Goal: Task Accomplishment & Management: Complete application form

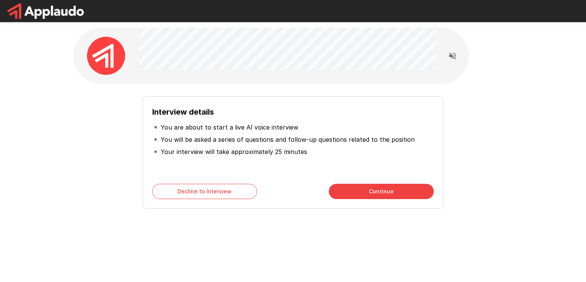
click at [395, 186] on button "Continue" at bounding box center [381, 191] width 105 height 15
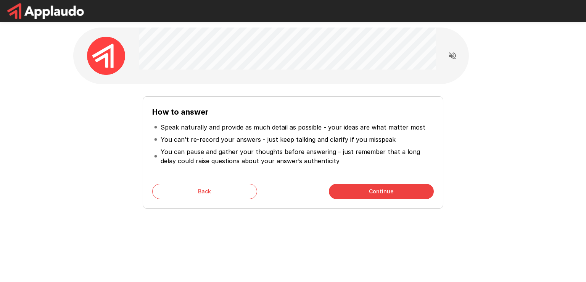
click at [398, 197] on button "Continue" at bounding box center [381, 191] width 105 height 15
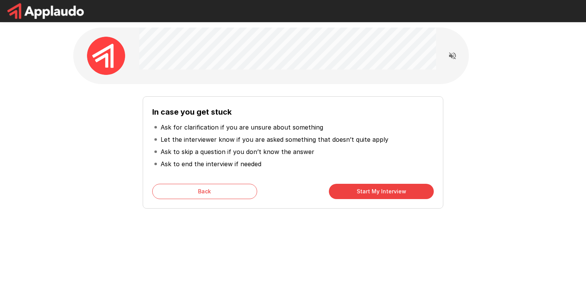
click at [398, 197] on button "Start My Interview" at bounding box center [381, 191] width 105 height 15
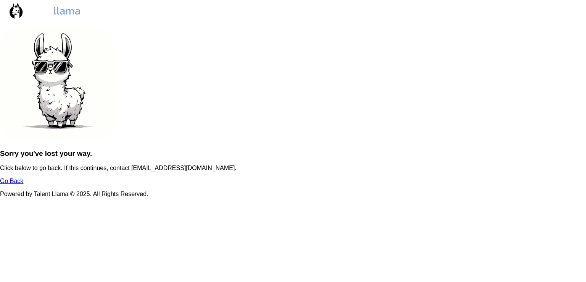
click at [23, 184] on link "Go Back" at bounding box center [11, 181] width 23 height 6
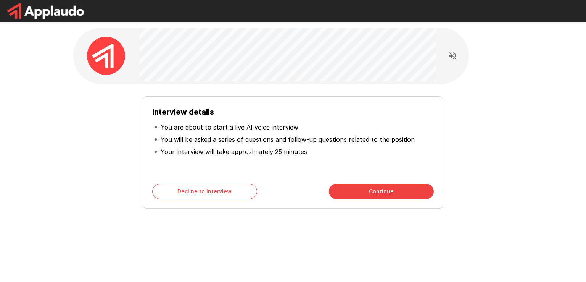
click at [346, 197] on button "Continue" at bounding box center [381, 191] width 105 height 15
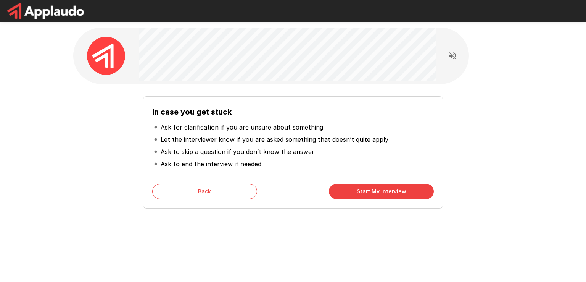
click at [350, 194] on button "Start My Interview" at bounding box center [381, 191] width 105 height 15
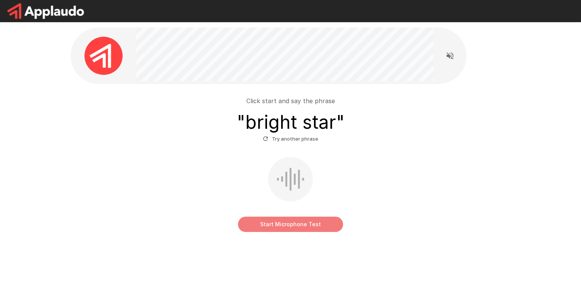
click at [271, 226] on button "Start Microphone Test" at bounding box center [290, 223] width 105 height 15
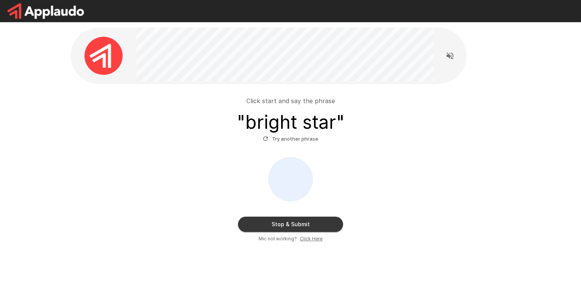
click at [271, 226] on button "Stop & Submit" at bounding box center [290, 223] width 105 height 15
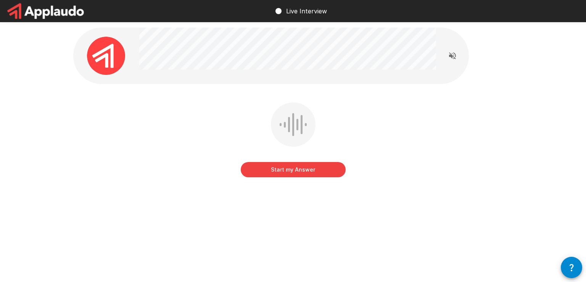
click at [270, 169] on button "Start my Answer" at bounding box center [293, 169] width 105 height 15
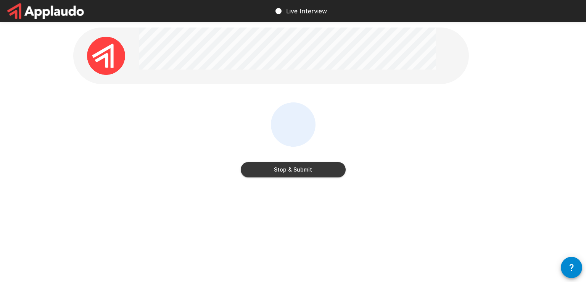
click at [270, 169] on button "Stop & Submit" at bounding box center [293, 169] width 105 height 15
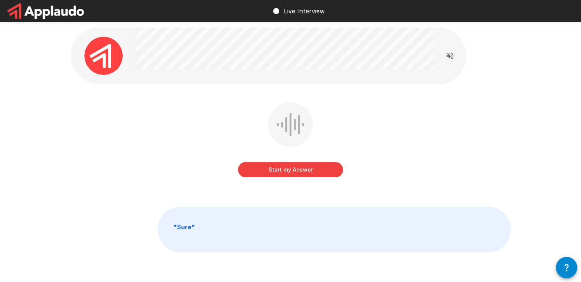
click at [275, 168] on button "Start my Answer" at bounding box center [290, 169] width 105 height 15
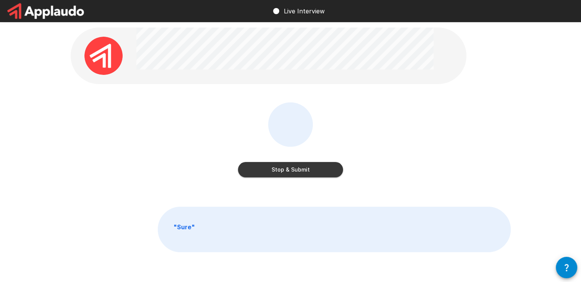
click at [275, 169] on button "Stop & Submit" at bounding box center [290, 169] width 105 height 15
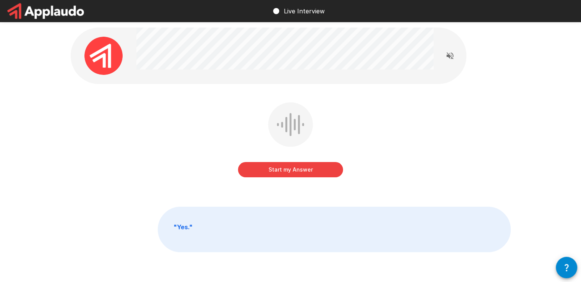
click at [276, 171] on button "Start my Answer" at bounding box center [290, 169] width 105 height 15
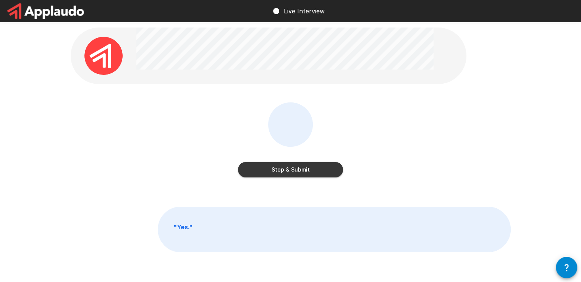
click at [276, 171] on button "Stop & Submit" at bounding box center [290, 169] width 105 height 15
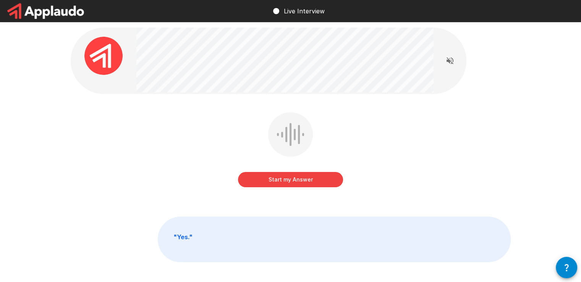
click at [275, 176] on button "Start my Answer" at bounding box center [290, 179] width 105 height 15
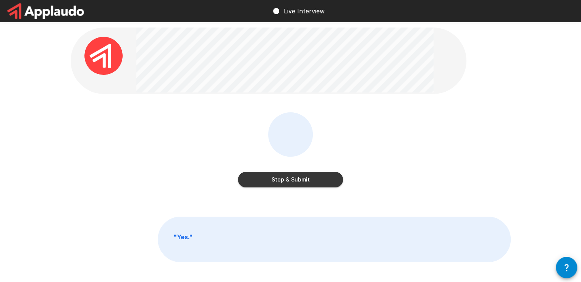
click at [275, 176] on button "Stop & Submit" at bounding box center [290, 179] width 105 height 15
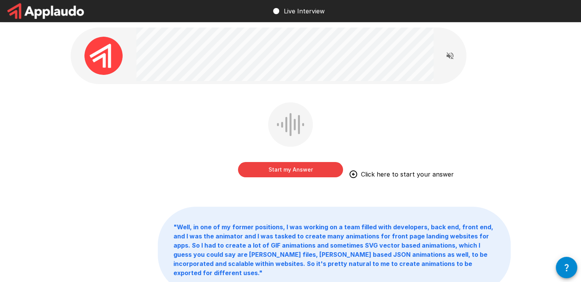
click at [321, 167] on button "Start my Answer" at bounding box center [290, 169] width 105 height 15
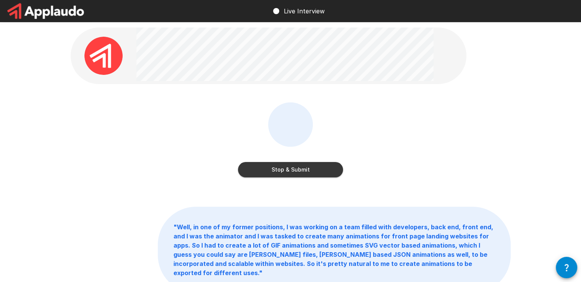
click at [318, 168] on button "Stop & Submit" at bounding box center [290, 169] width 105 height 15
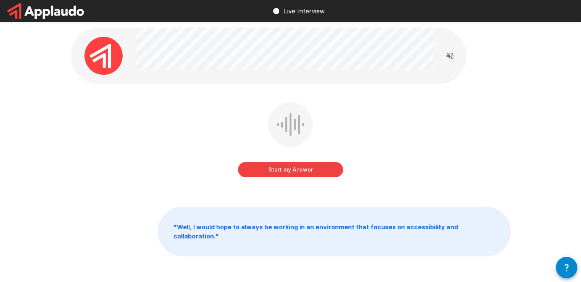
click at [318, 163] on button "Start my Answer" at bounding box center [290, 169] width 105 height 15
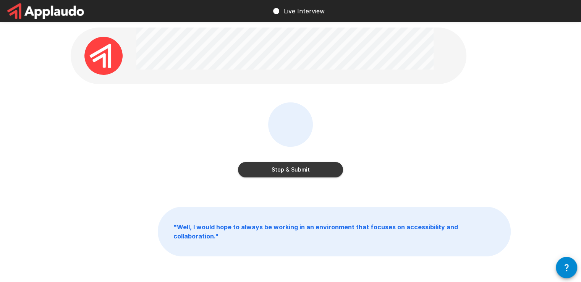
click at [318, 163] on button "Stop & Submit" at bounding box center [290, 169] width 105 height 15
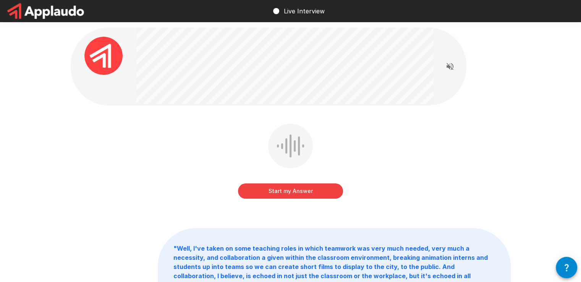
click at [320, 203] on div "Start my Answer" at bounding box center [291, 167] width 440 height 86
click at [316, 187] on button "Start my Answer" at bounding box center [290, 190] width 105 height 15
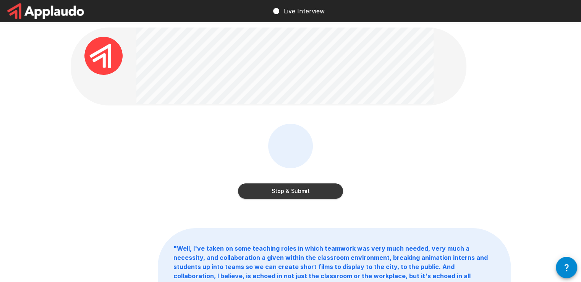
click at [316, 187] on button "Stop & Submit" at bounding box center [290, 190] width 105 height 15
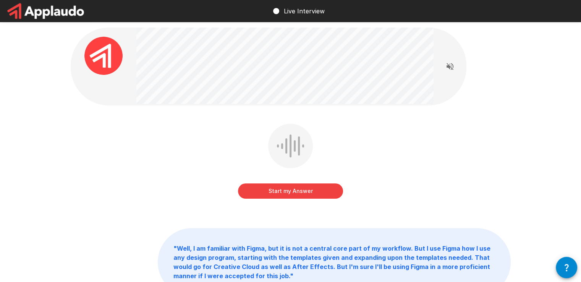
click at [307, 187] on button "Start my Answer" at bounding box center [290, 190] width 105 height 15
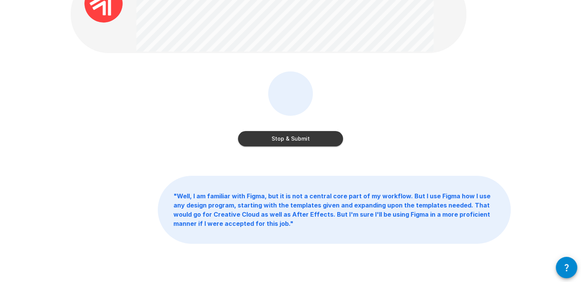
scroll to position [31, 0]
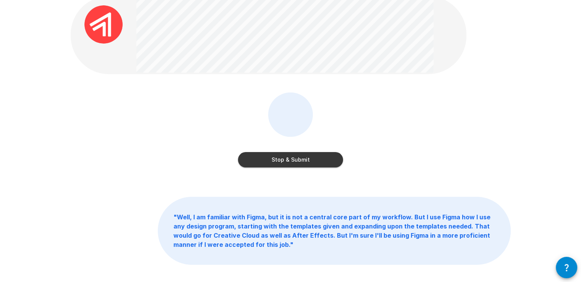
click at [336, 154] on button "Stop & Submit" at bounding box center [290, 159] width 105 height 15
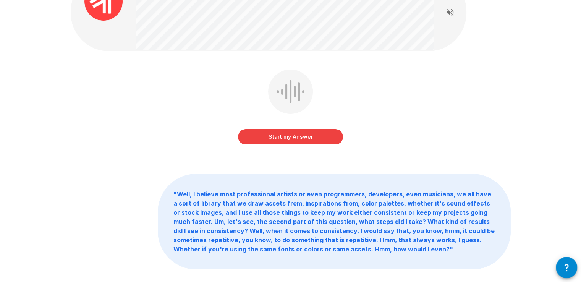
scroll to position [55, 0]
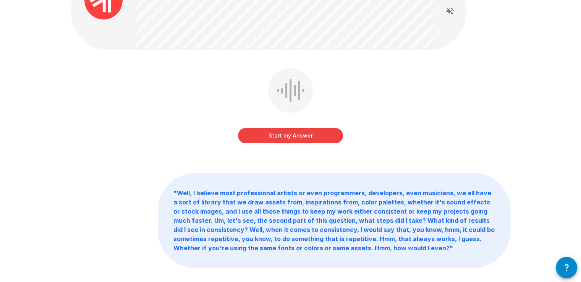
click at [386, 237] on b "" Well, I believe most professional artists or even programmers, developers, ev…" at bounding box center [333, 220] width 321 height 63
click at [305, 138] on button "Start my Answer" at bounding box center [290, 135] width 105 height 15
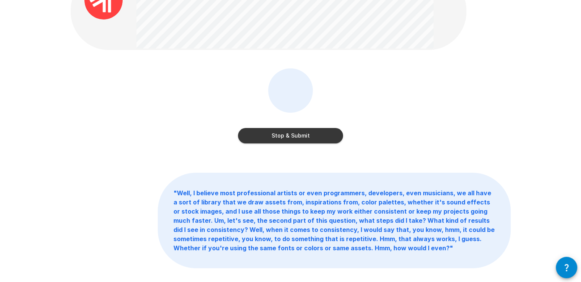
scroll to position [39, 0]
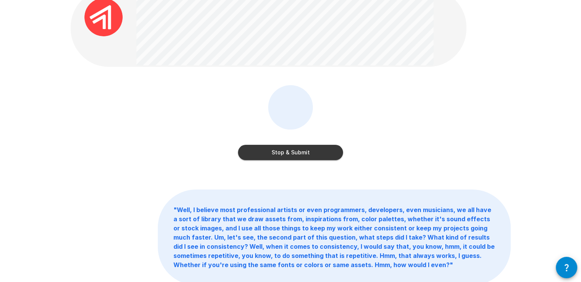
click at [336, 147] on button "Stop & Submit" at bounding box center [290, 152] width 105 height 15
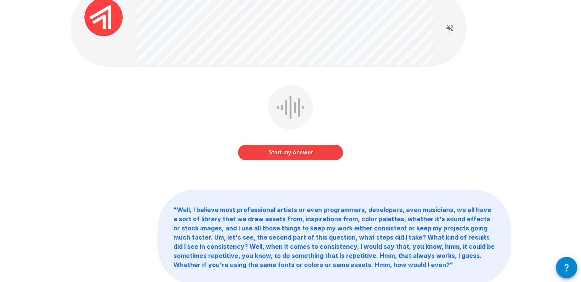
scroll to position [0, 0]
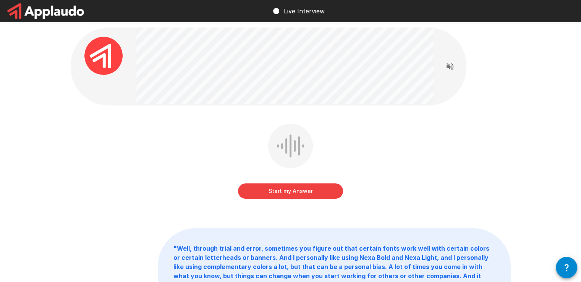
click at [326, 189] on button "Start my Answer" at bounding box center [290, 190] width 105 height 15
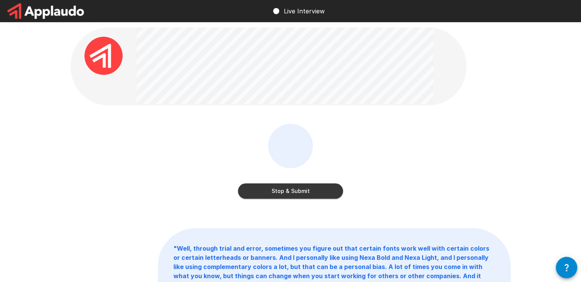
click at [325, 189] on button "Stop & Submit" at bounding box center [290, 190] width 105 height 15
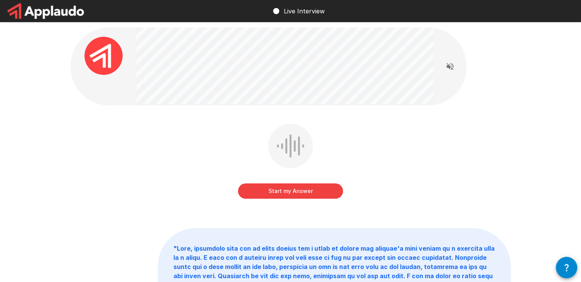
click at [260, 185] on button "Start my Answer" at bounding box center [290, 190] width 105 height 15
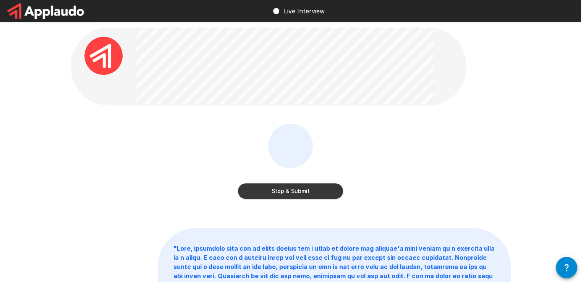
click at [260, 185] on button "Stop & Submit" at bounding box center [290, 190] width 105 height 15
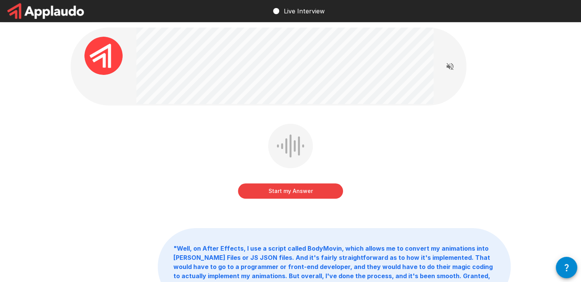
click at [267, 187] on button "Start my Answer" at bounding box center [290, 190] width 105 height 15
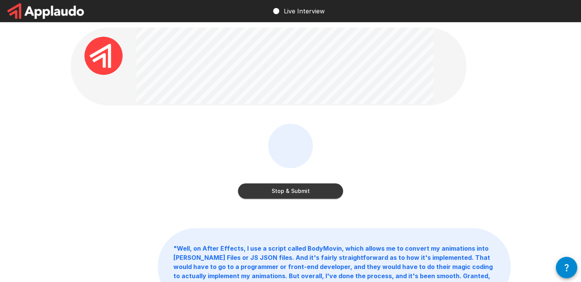
click at [325, 187] on button "Stop & Submit" at bounding box center [290, 190] width 105 height 15
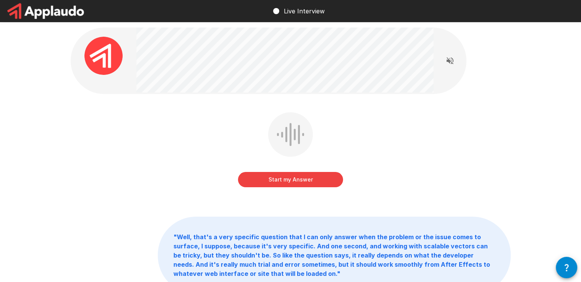
click at [337, 173] on button "Start my Answer" at bounding box center [290, 179] width 105 height 15
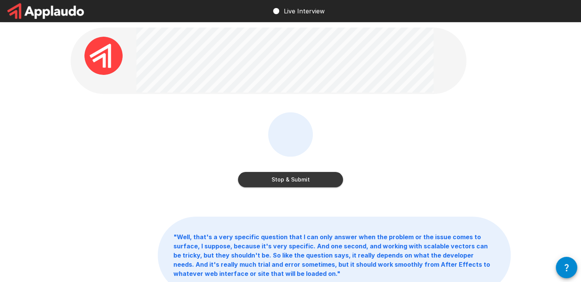
click at [313, 177] on button "Stop & Submit" at bounding box center [290, 179] width 105 height 15
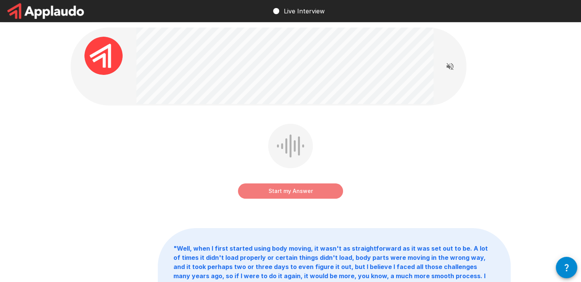
click at [310, 186] on button "Start my Answer" at bounding box center [290, 190] width 105 height 15
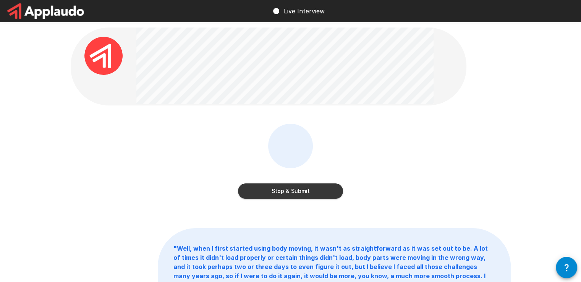
click at [310, 186] on button "Stop & Submit" at bounding box center [290, 190] width 105 height 15
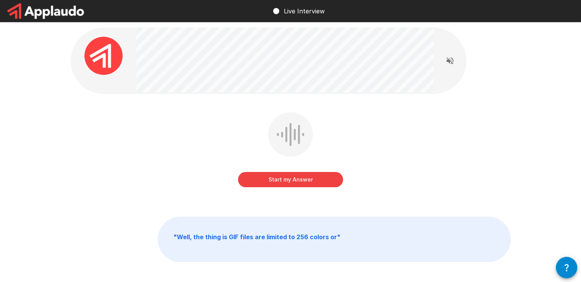
click at [288, 173] on button "Start my Answer" at bounding box center [290, 179] width 105 height 15
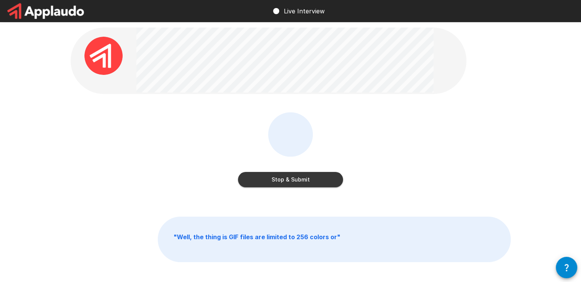
click at [288, 173] on button "Stop & Submit" at bounding box center [290, 179] width 105 height 15
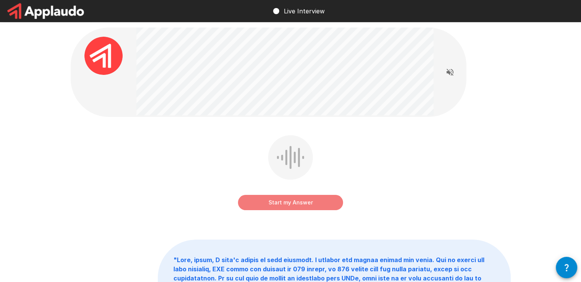
click at [299, 202] on button "Start my Answer" at bounding box center [290, 202] width 105 height 15
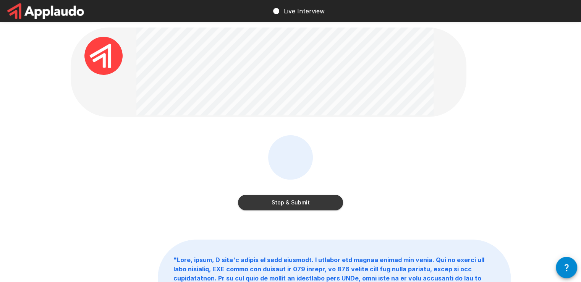
click at [299, 202] on button "Stop & Submit" at bounding box center [290, 202] width 105 height 15
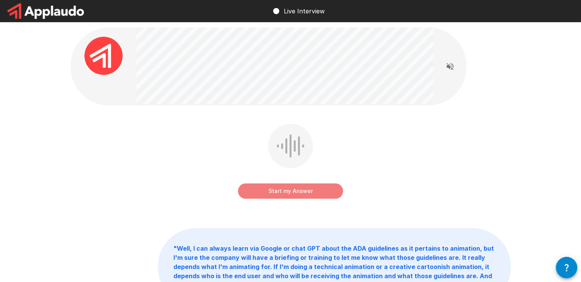
click at [285, 185] on button "Start my Answer" at bounding box center [290, 190] width 105 height 15
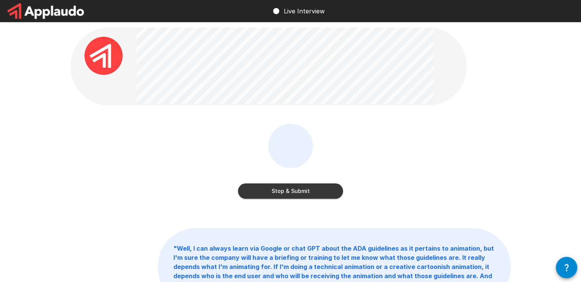
click at [285, 185] on button "Stop & Submit" at bounding box center [290, 190] width 105 height 15
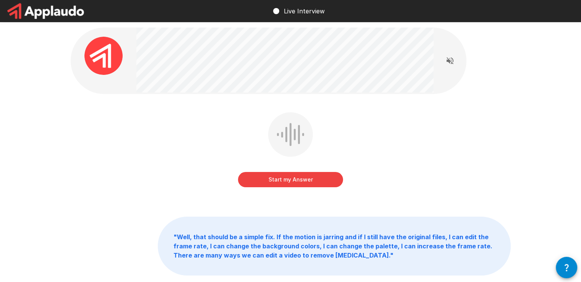
click at [285, 185] on button "Start my Answer" at bounding box center [290, 179] width 105 height 15
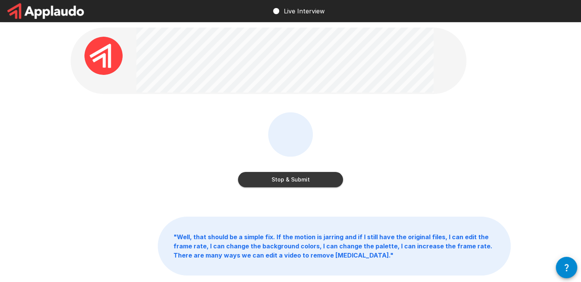
click at [285, 185] on button "Stop & Submit" at bounding box center [290, 179] width 105 height 15
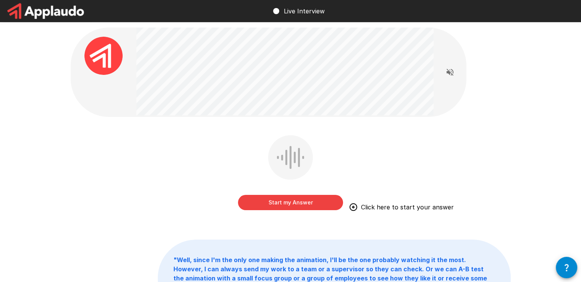
click at [281, 196] on button "Start my Answer" at bounding box center [290, 202] width 105 height 15
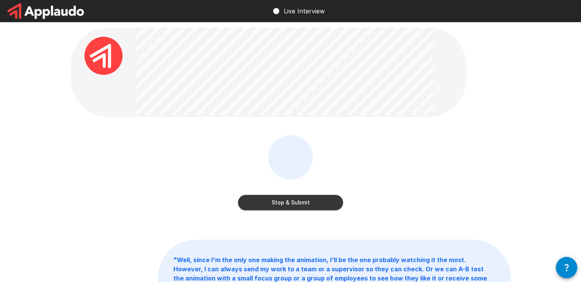
click at [281, 196] on button "Stop & Submit" at bounding box center [290, 202] width 105 height 15
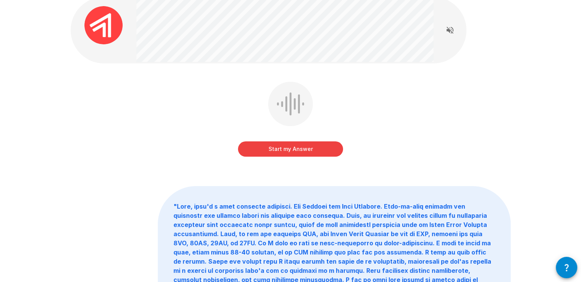
scroll to position [24, 0]
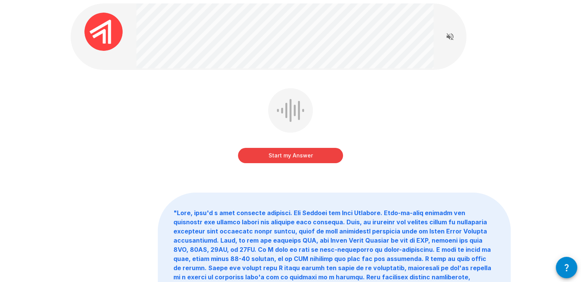
click at [304, 160] on button "Start my Answer" at bounding box center [290, 155] width 105 height 15
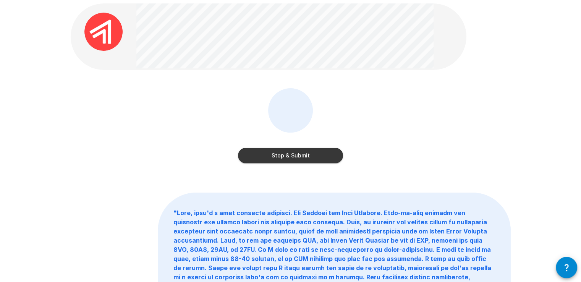
click at [304, 160] on button "Stop & Submit" at bounding box center [290, 155] width 105 height 15
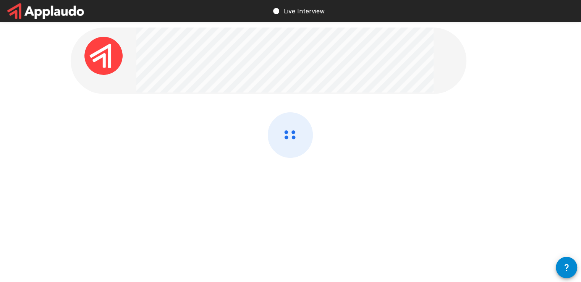
scroll to position [0, 0]
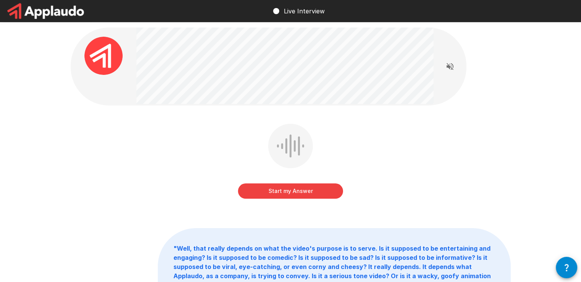
click at [324, 190] on button "Start my Answer" at bounding box center [290, 190] width 105 height 15
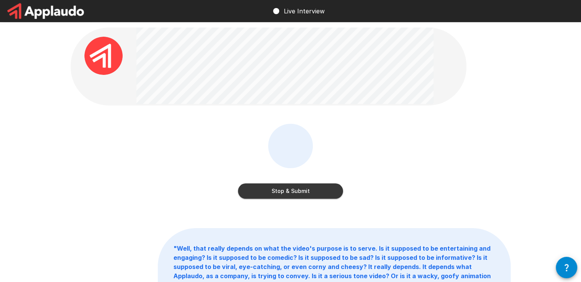
click at [324, 190] on button "Stop & Submit" at bounding box center [290, 190] width 105 height 15
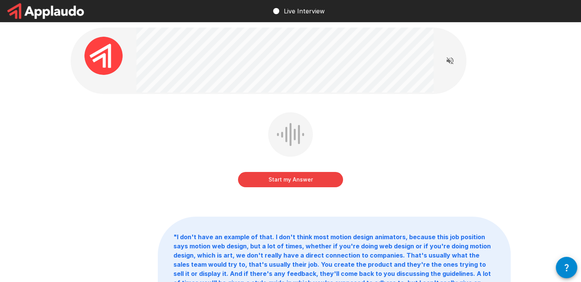
click at [276, 180] on button "Start my Answer" at bounding box center [290, 179] width 105 height 15
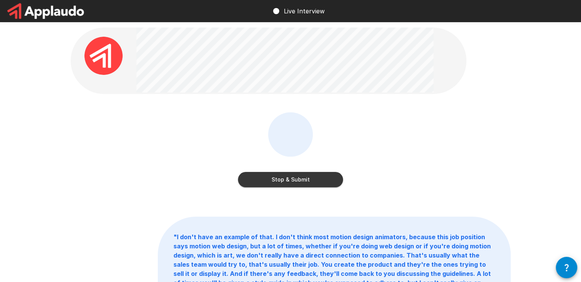
click at [274, 181] on button "Stop & Submit" at bounding box center [290, 179] width 105 height 15
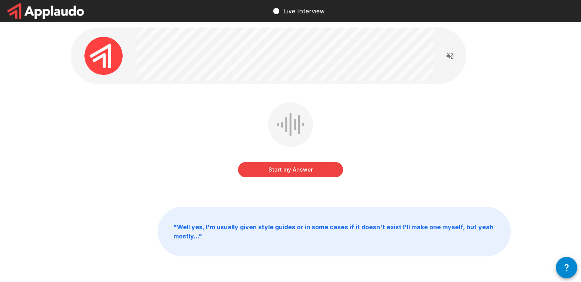
click at [273, 174] on button "Start my Answer" at bounding box center [290, 169] width 105 height 15
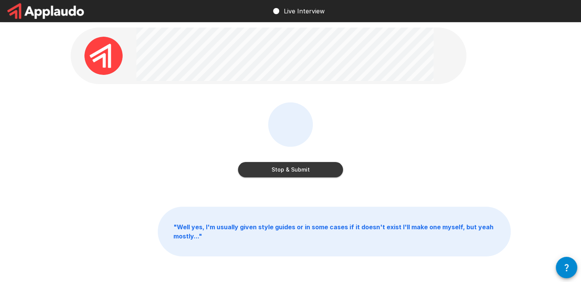
click at [273, 174] on button "Stop & Submit" at bounding box center [290, 169] width 105 height 15
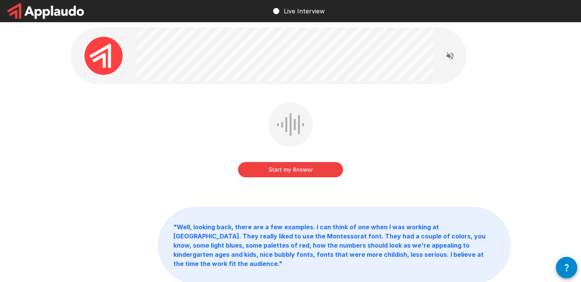
click at [329, 168] on button "Start my Answer" at bounding box center [290, 169] width 105 height 15
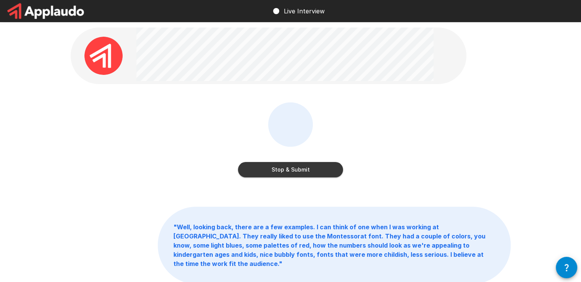
click at [330, 169] on button "Stop & Submit" at bounding box center [290, 169] width 105 height 15
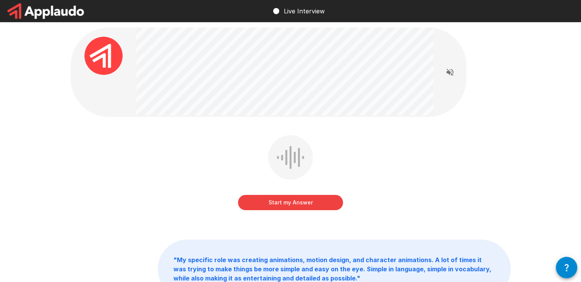
click at [301, 197] on button "Start my Answer" at bounding box center [290, 202] width 105 height 15
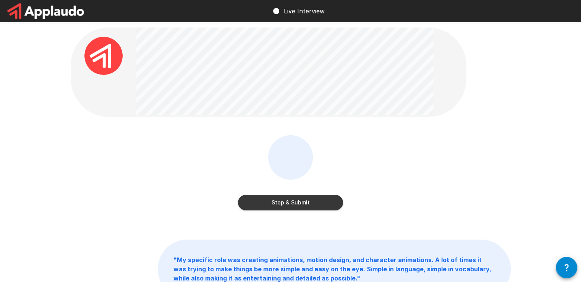
click at [293, 197] on button "Stop & Submit" at bounding box center [290, 202] width 105 height 15
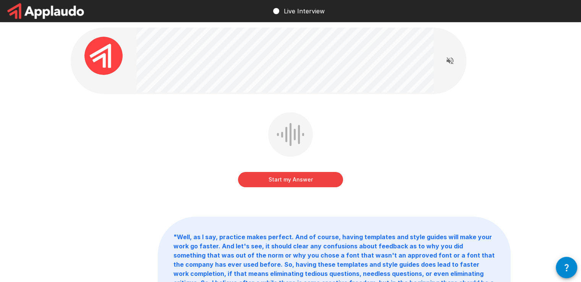
click at [260, 174] on button "Start my Answer" at bounding box center [290, 179] width 105 height 15
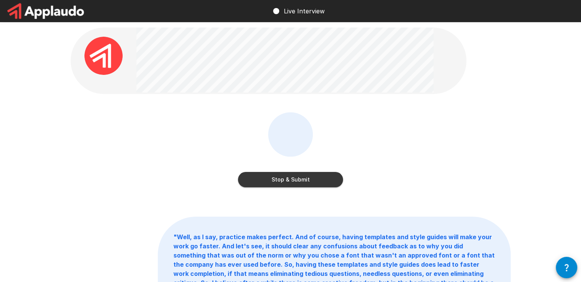
click at [307, 170] on div "Stop & Submit" at bounding box center [290, 172] width 105 height 31
click at [306, 176] on button "Stop & Submit" at bounding box center [290, 179] width 105 height 15
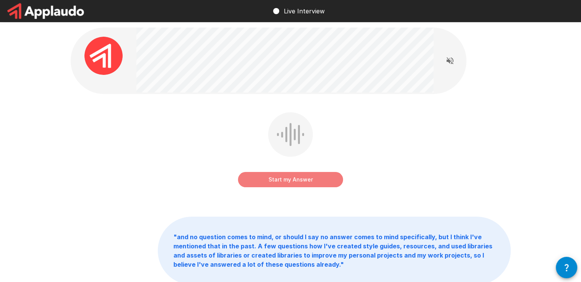
click at [284, 174] on button "Start my Answer" at bounding box center [290, 179] width 105 height 15
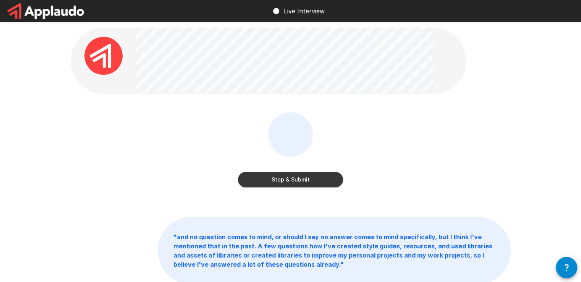
click at [302, 185] on button "Stop & Submit" at bounding box center [290, 179] width 105 height 15
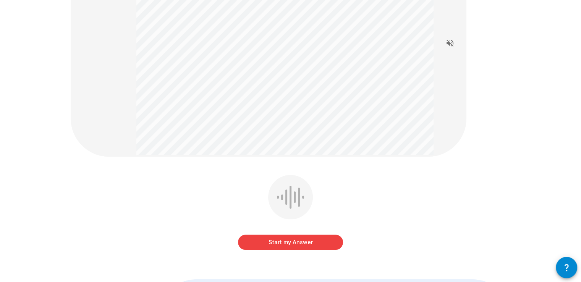
scroll to position [105, 0]
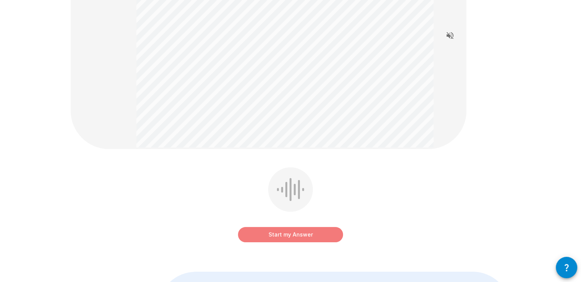
click at [281, 237] on button "Start my Answer" at bounding box center [290, 234] width 105 height 15
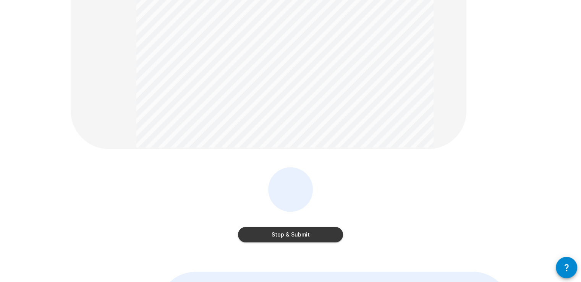
click at [281, 237] on button "Stop & Submit" at bounding box center [290, 234] width 105 height 15
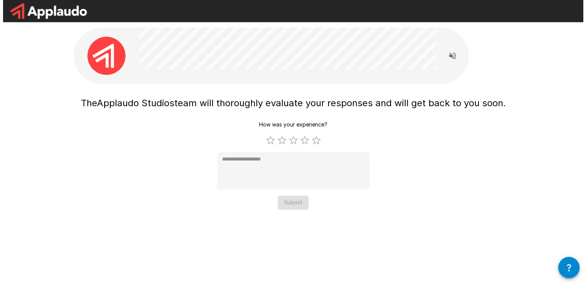
scroll to position [0, 0]
